Goal: Complete application form

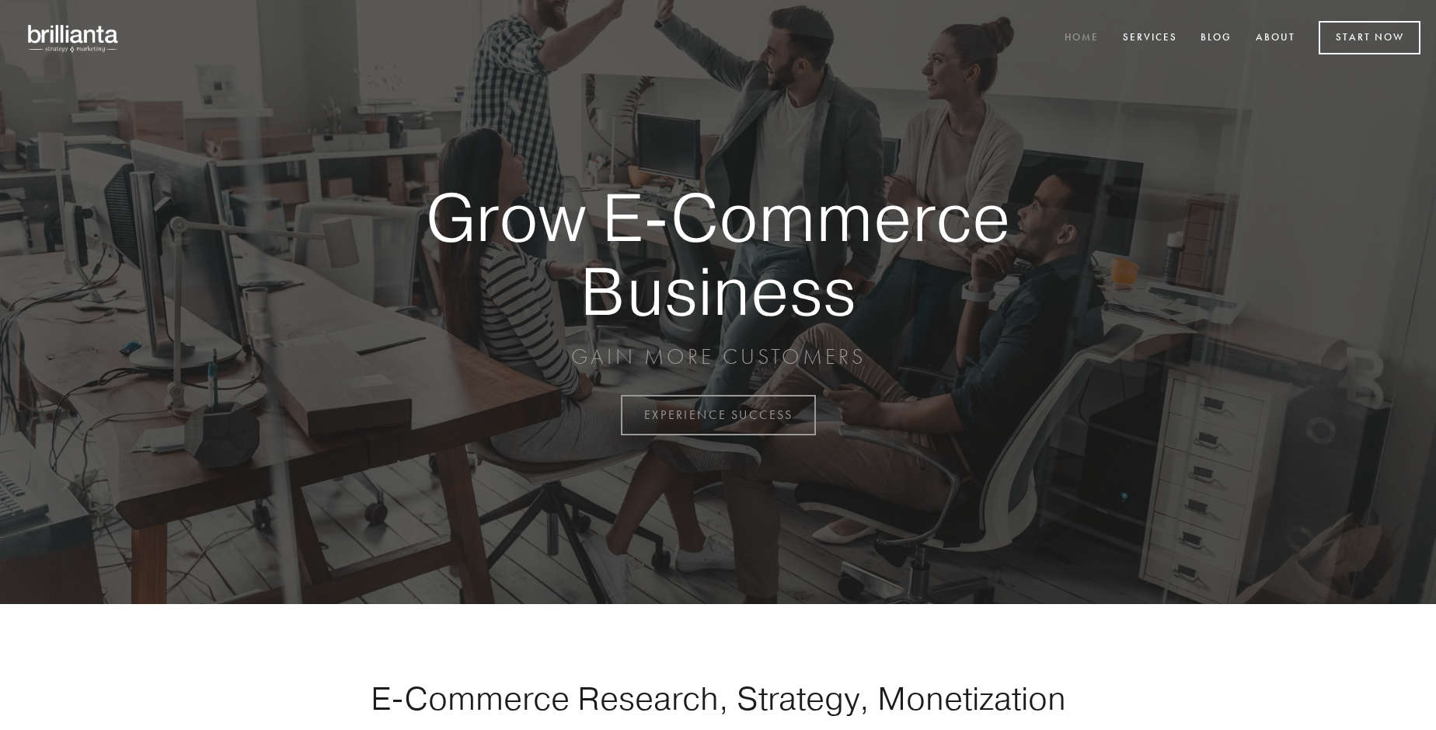
scroll to position [4073, 0]
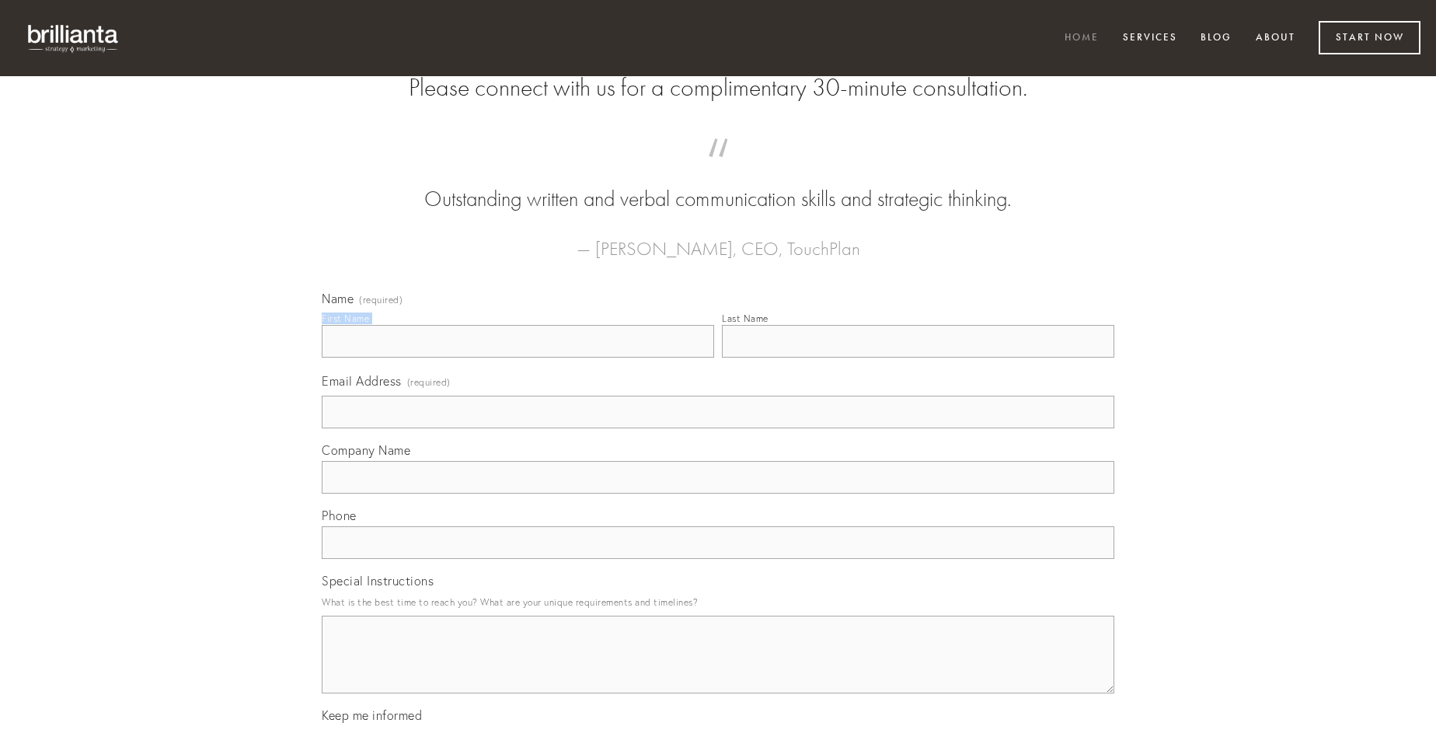
type input "[PERSON_NAME]"
click at [918, 357] on input "Last Name" at bounding box center [918, 341] width 392 height 33
type input "[PERSON_NAME]"
click at [718, 428] on input "Email Address (required)" at bounding box center [718, 411] width 792 height 33
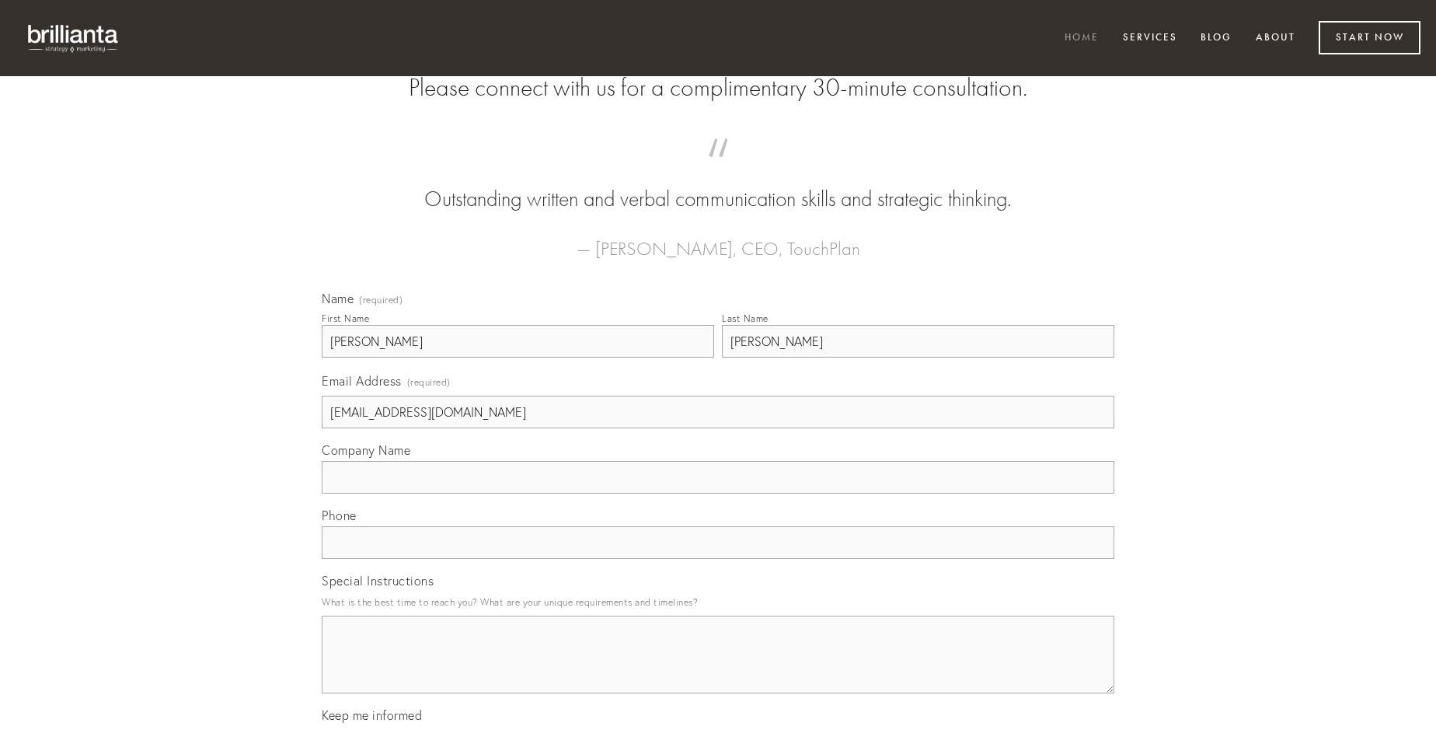
type input "[EMAIL_ADDRESS][DOMAIN_NAME]"
click at [718, 493] on input "Company Name" at bounding box center [718, 477] width 792 height 33
type input "carcer"
click at [718, 559] on input "text" at bounding box center [718, 542] width 792 height 33
click at [718, 668] on textarea "Special Instructions" at bounding box center [718, 654] width 792 height 78
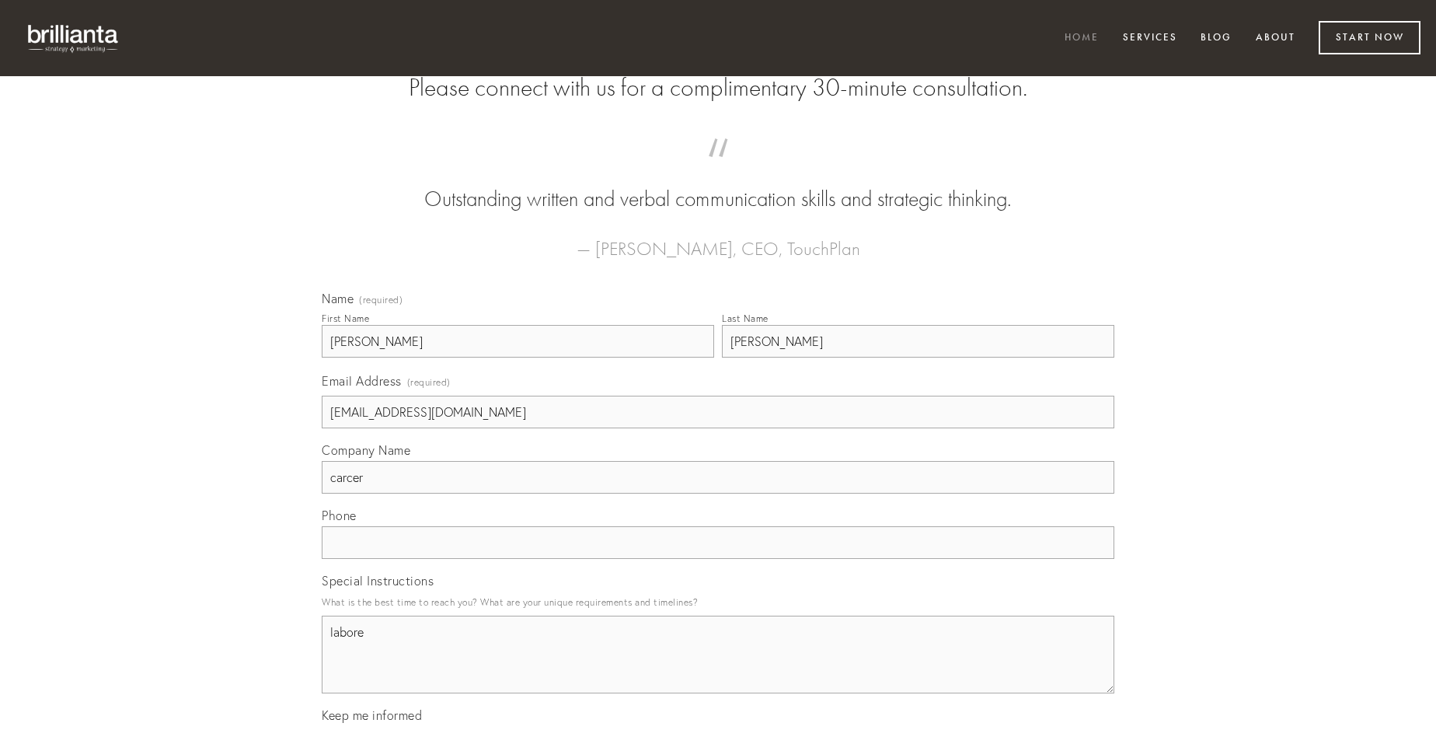
type textarea "labore"
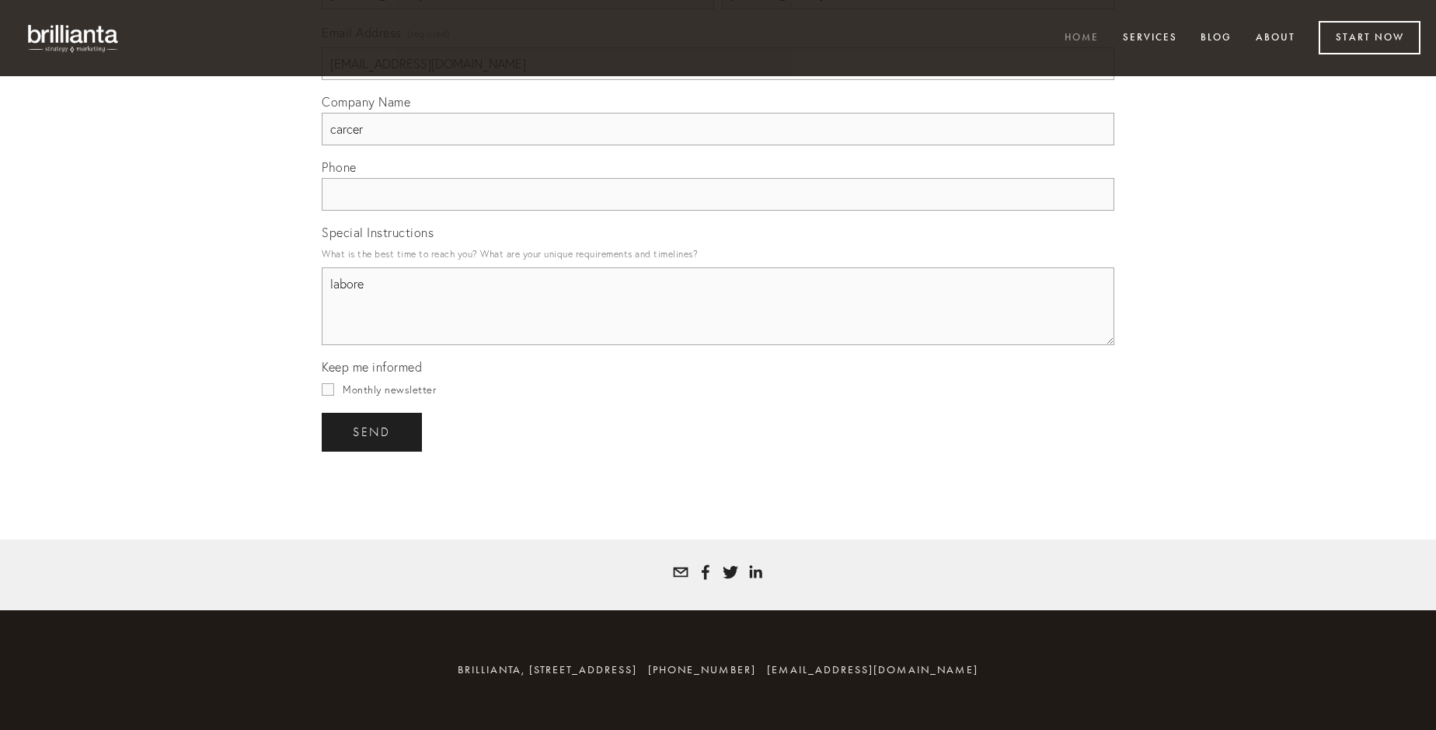
click at [373, 431] on span "send" at bounding box center [372, 432] width 38 height 14
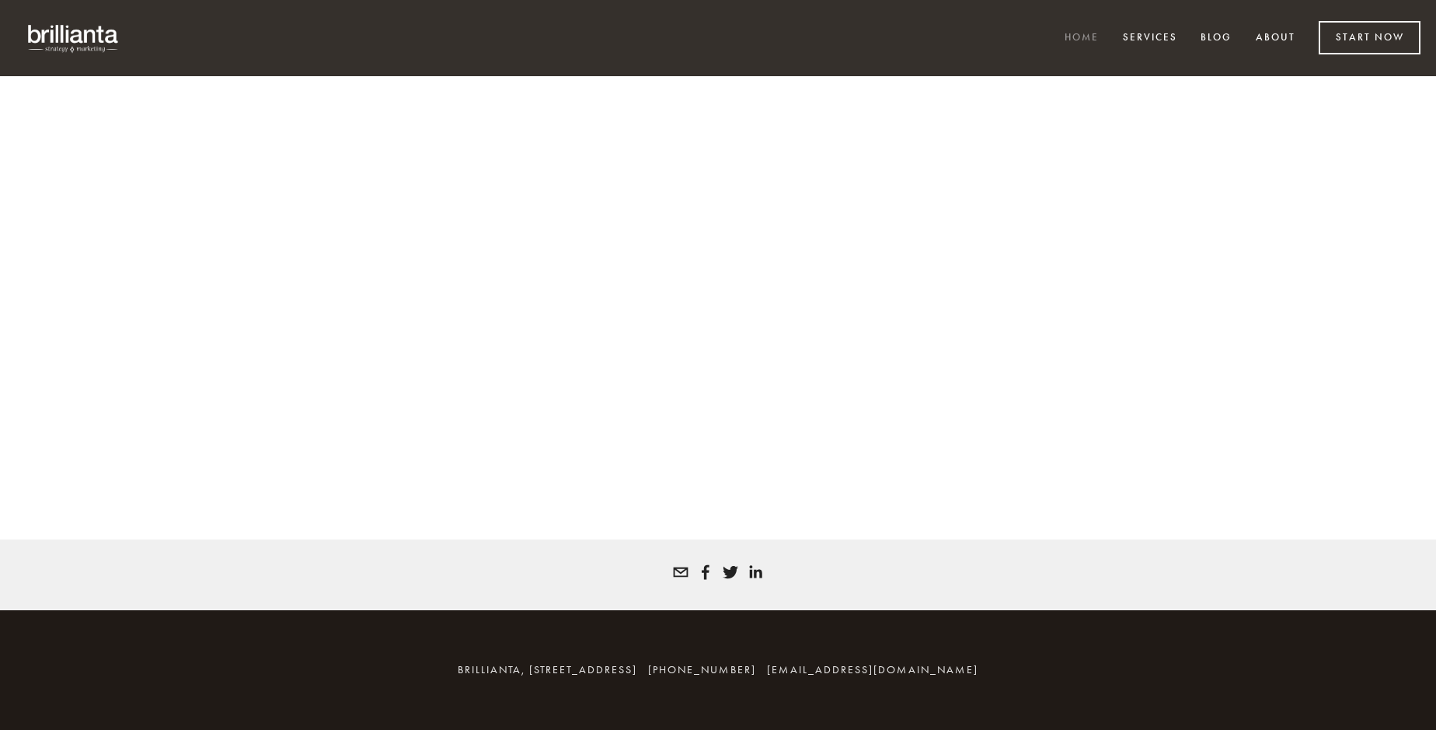
scroll to position [4052, 0]
